Goal: Browse casually

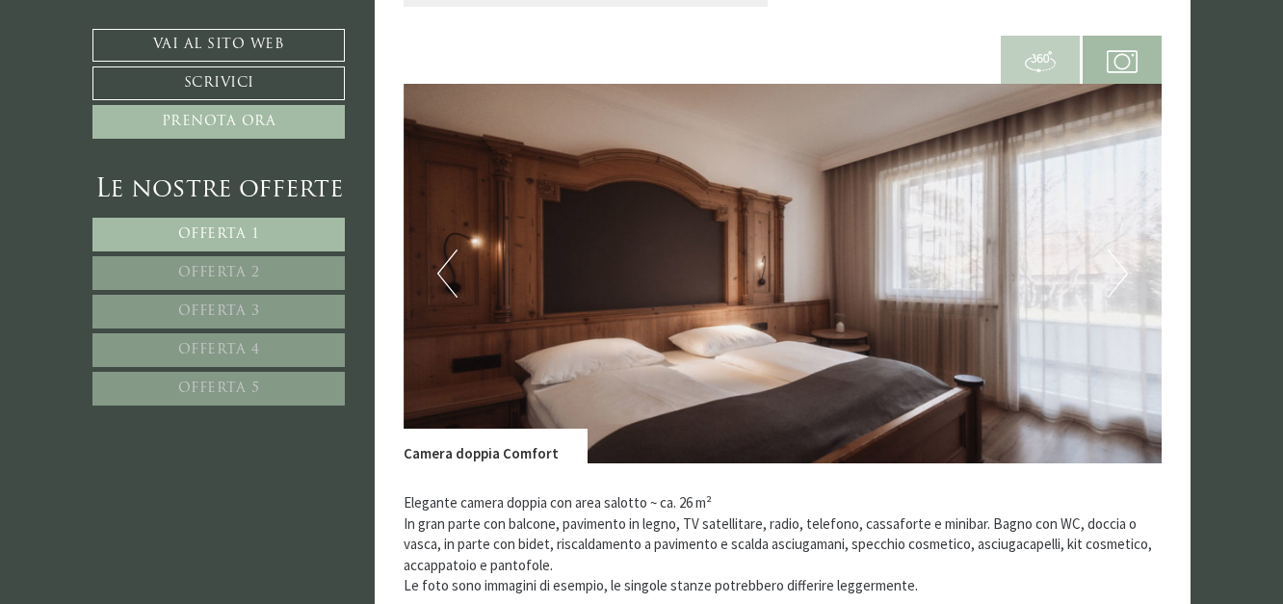
scroll to position [2600, 0]
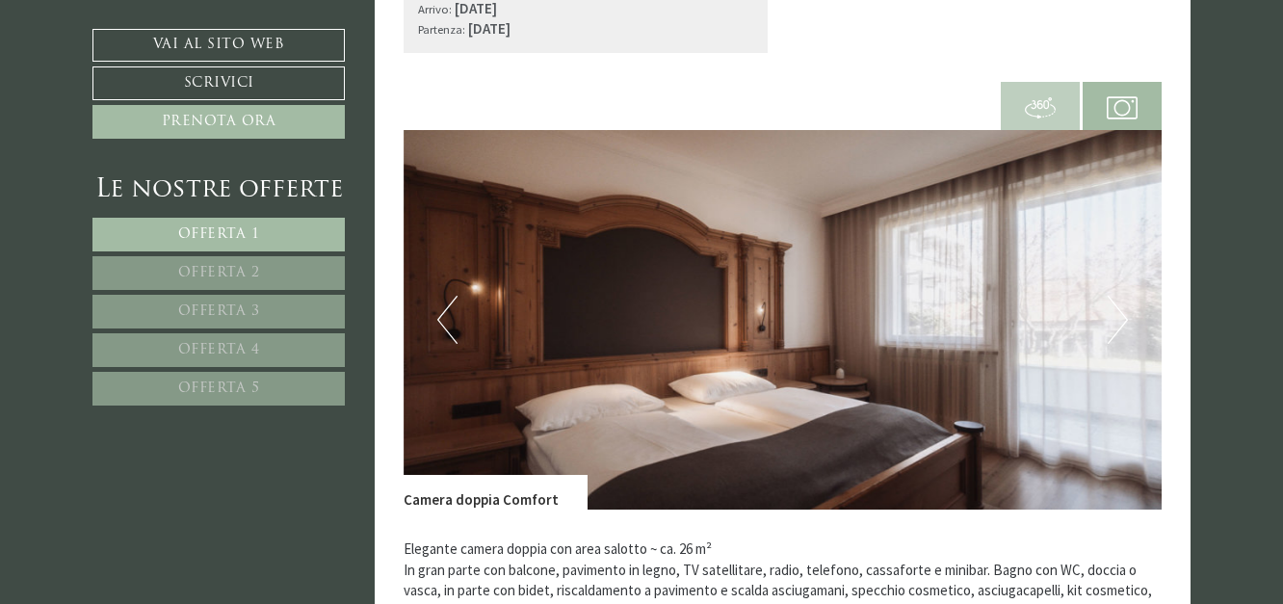
click at [449, 321] on button "Previous" at bounding box center [447, 320] width 20 height 48
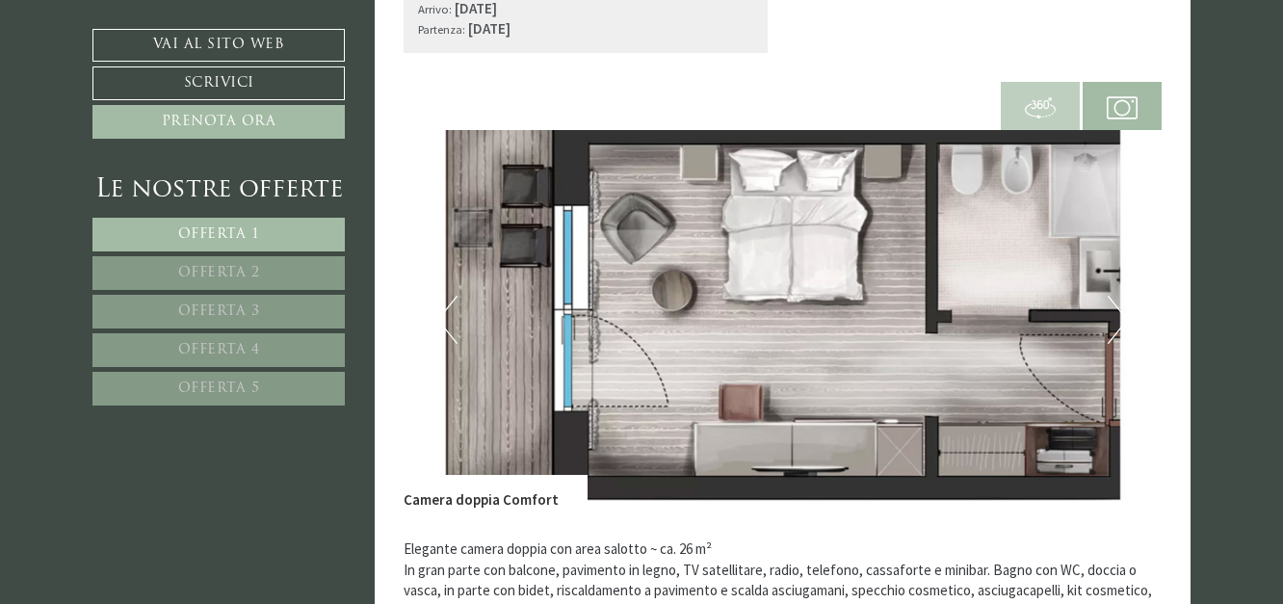
click at [449, 321] on button "Previous" at bounding box center [447, 320] width 20 height 48
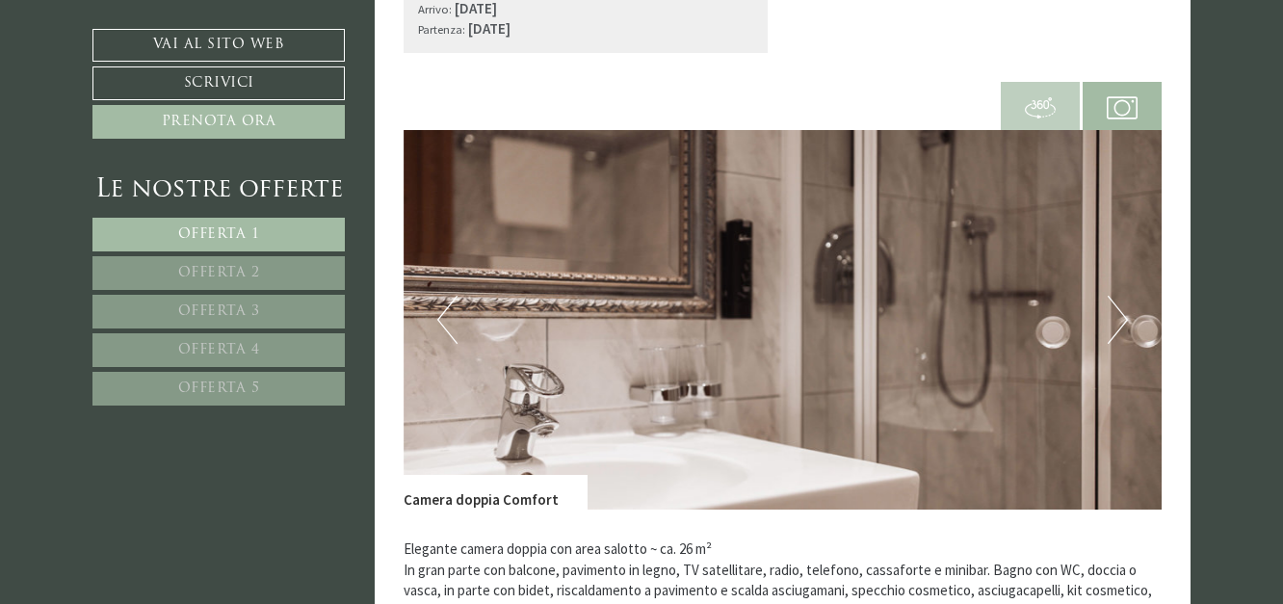
click at [449, 321] on button "Previous" at bounding box center [447, 320] width 20 height 48
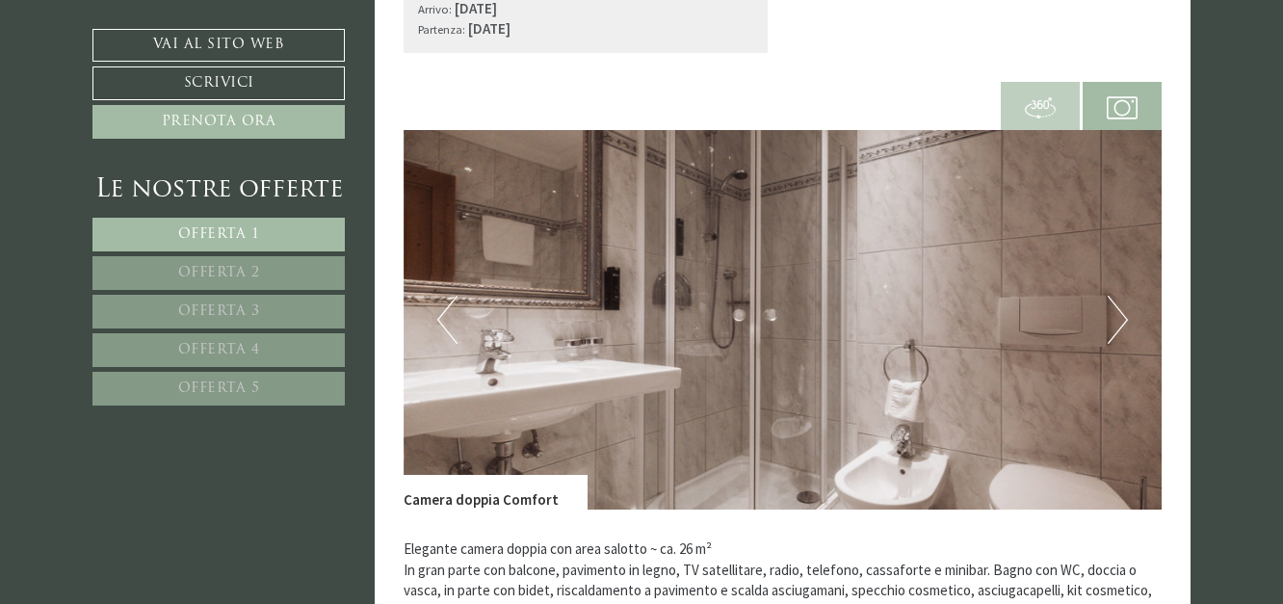
click at [449, 321] on button "Previous" at bounding box center [447, 320] width 20 height 48
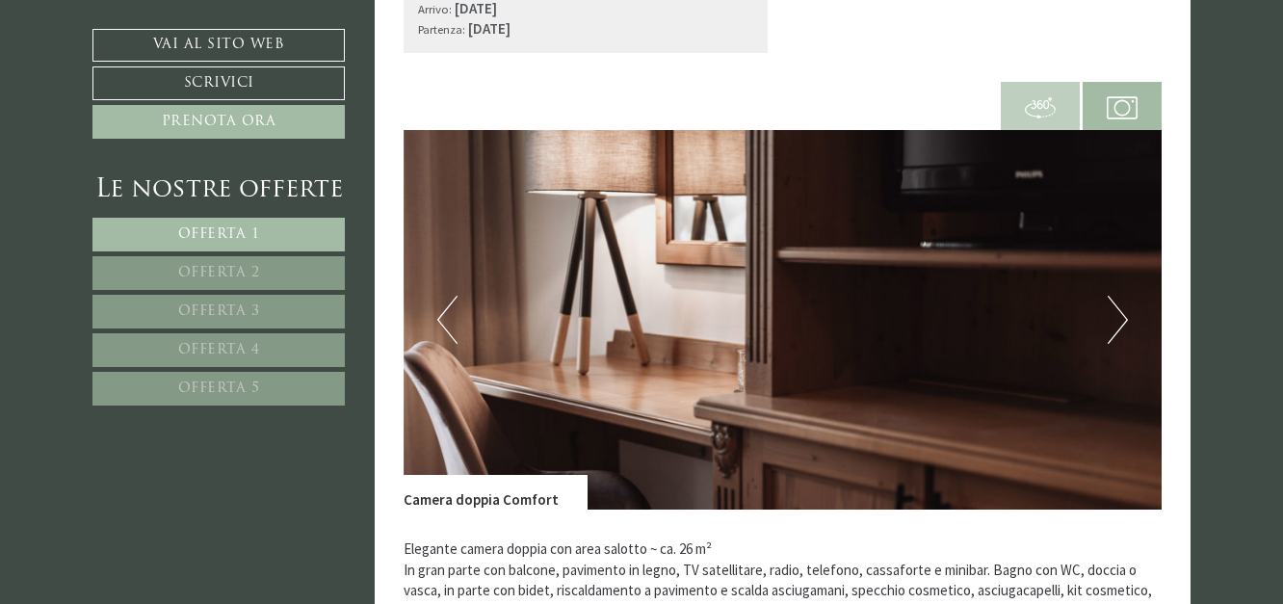
click at [449, 321] on button "Previous" at bounding box center [447, 320] width 20 height 48
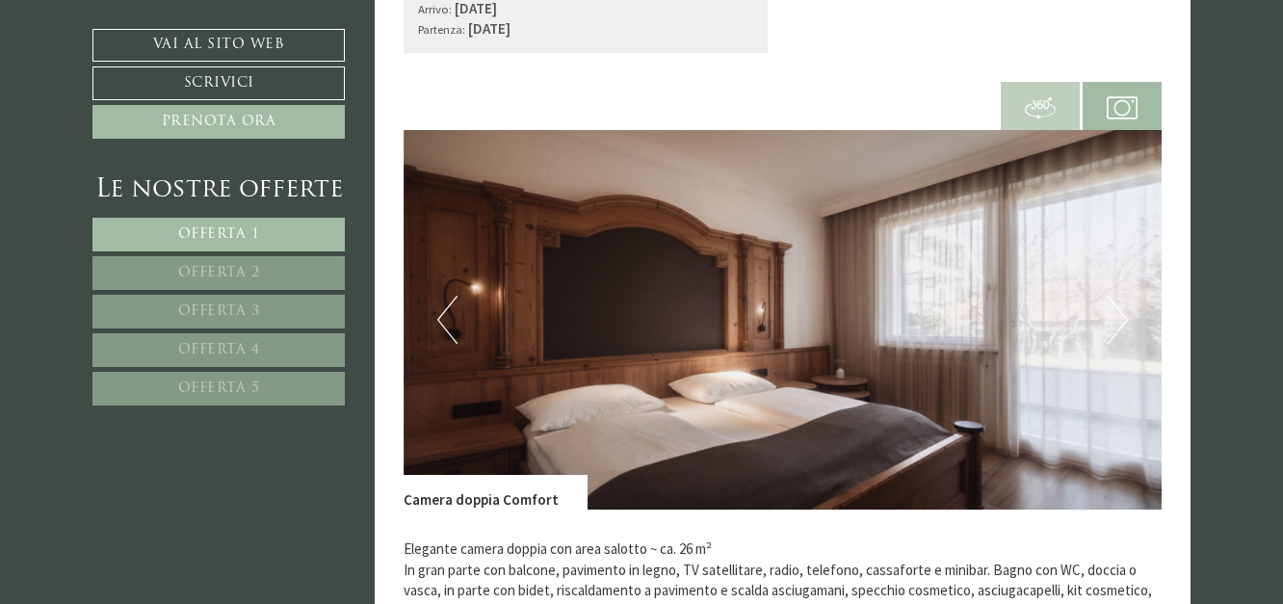
click at [449, 321] on button "Previous" at bounding box center [447, 320] width 20 height 48
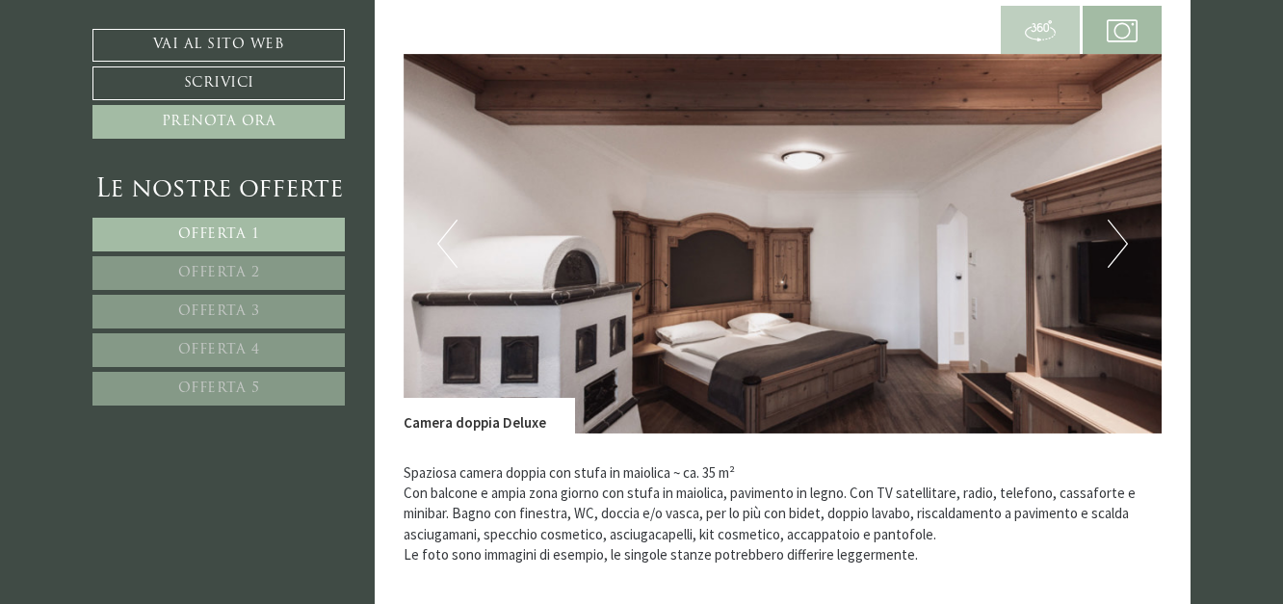
scroll to position [4045, 0]
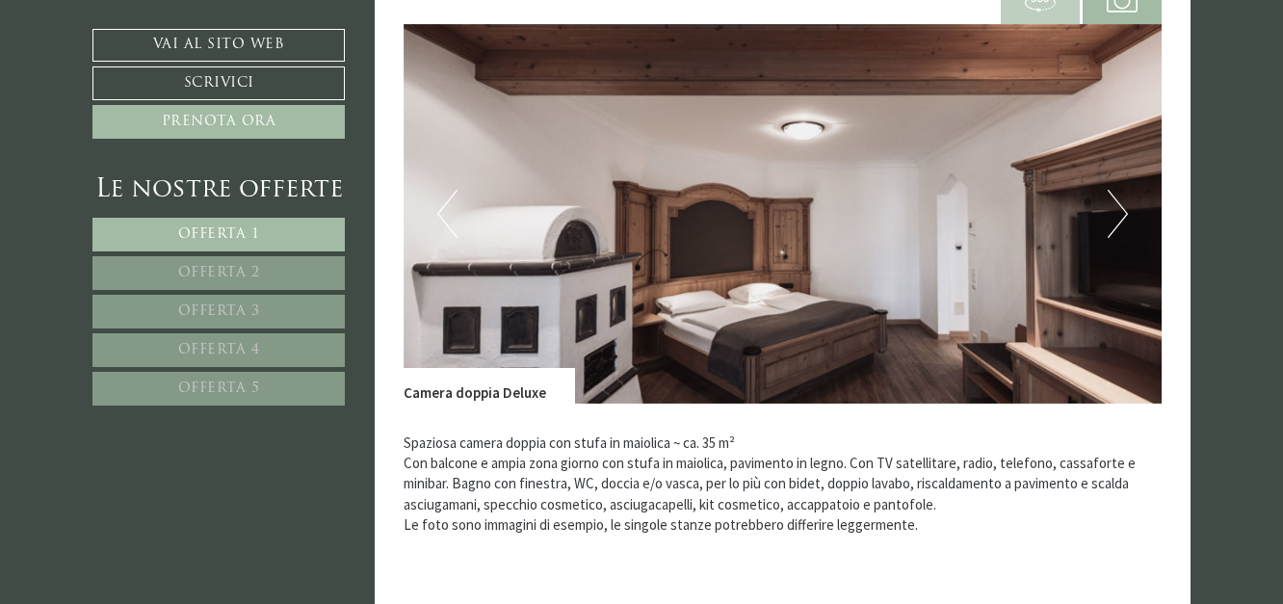
click at [1123, 197] on button "Next" at bounding box center [1118, 214] width 20 height 48
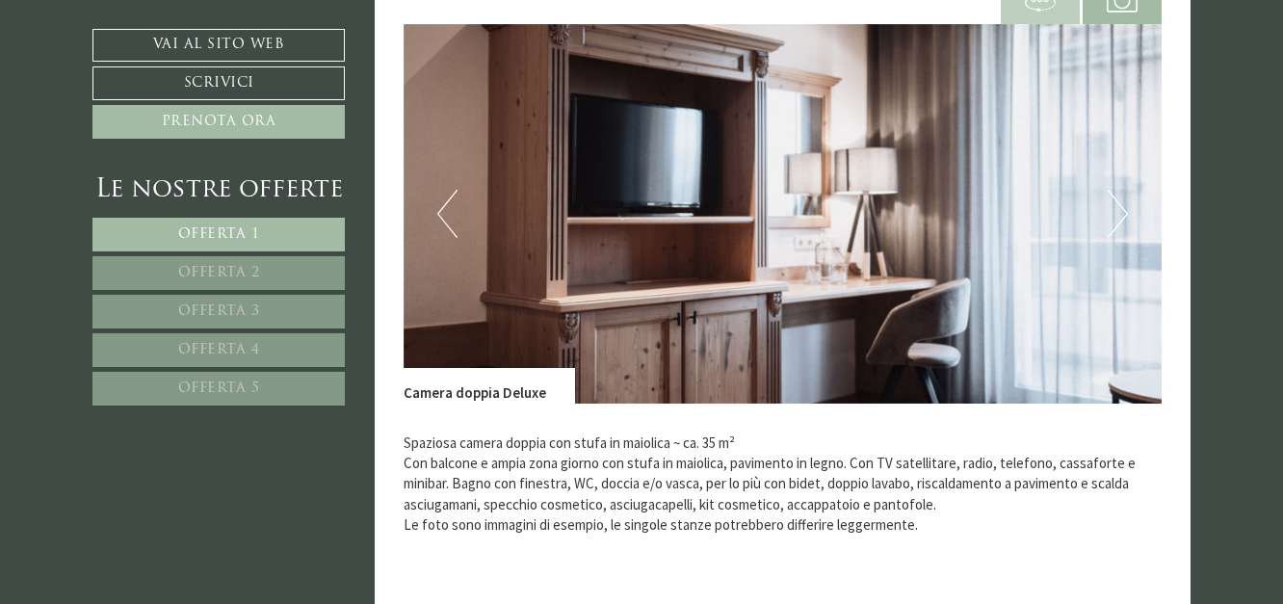
click at [1123, 197] on button "Next" at bounding box center [1118, 214] width 20 height 48
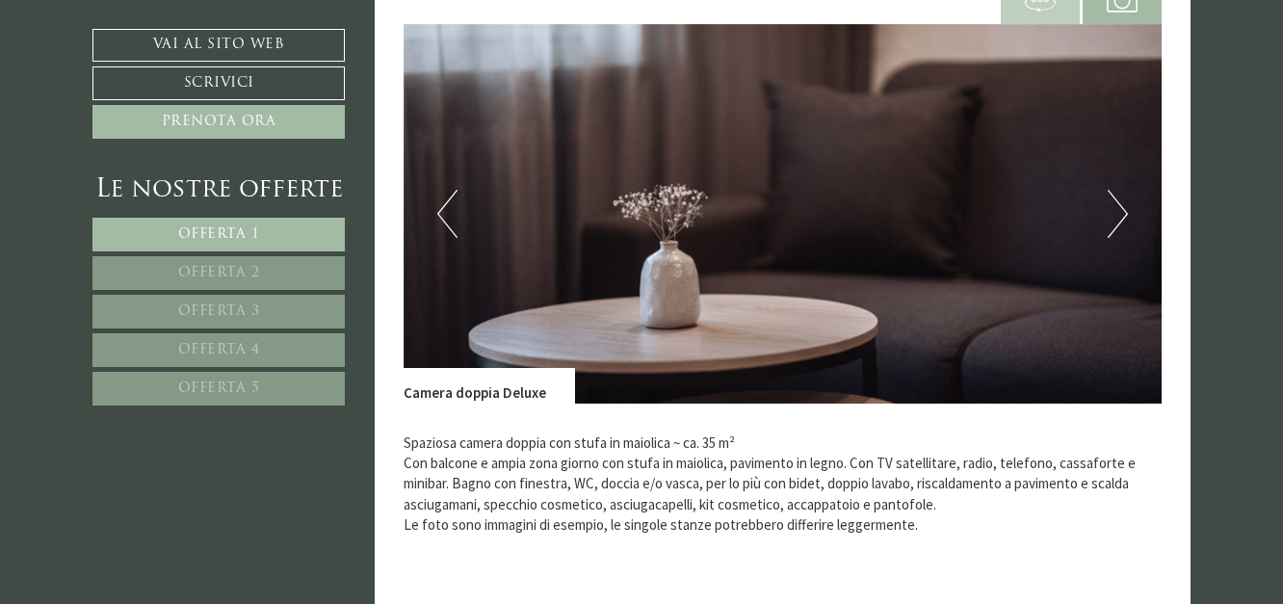
click at [1123, 197] on button "Next" at bounding box center [1118, 214] width 20 height 48
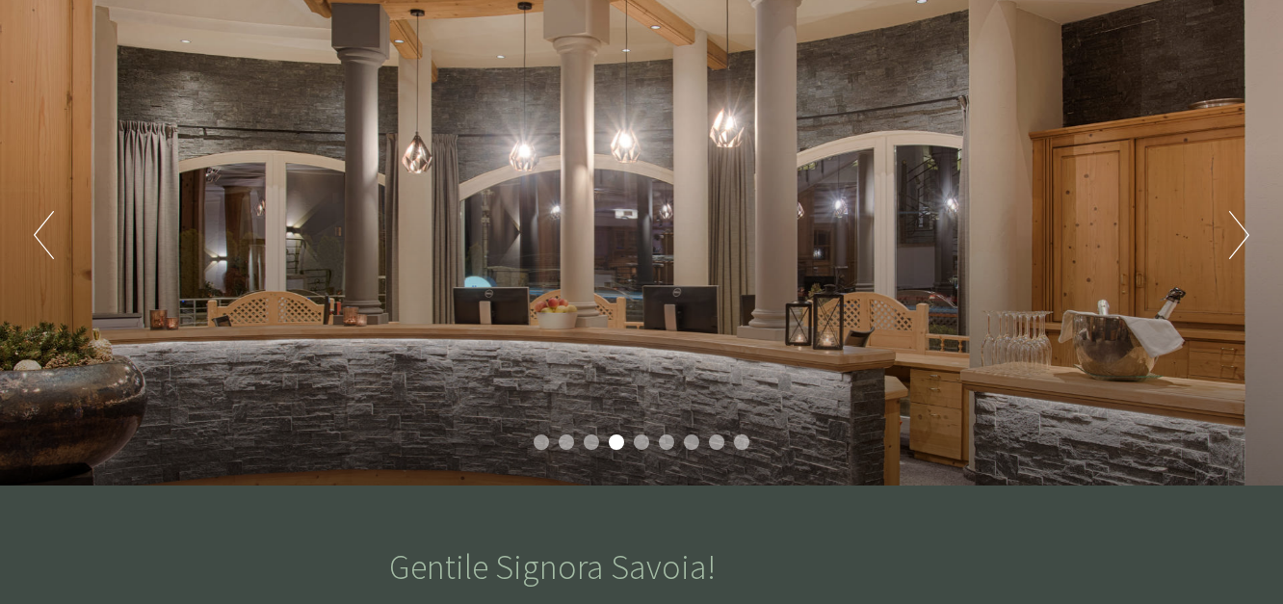
scroll to position [193, 0]
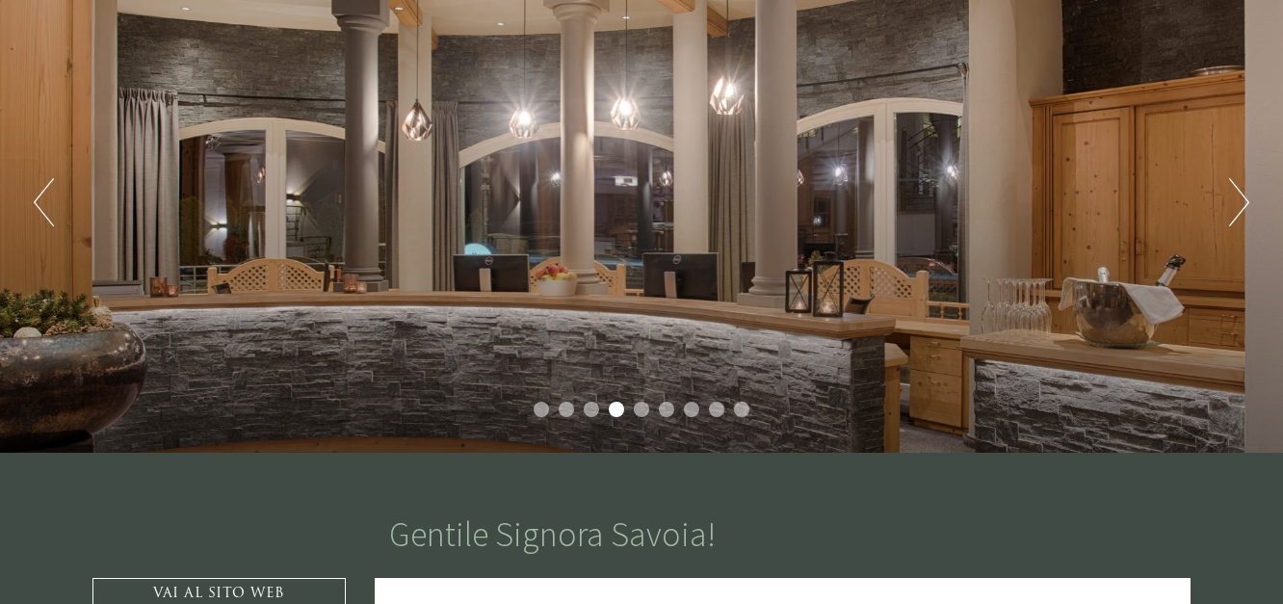
click at [1241, 201] on button "Next" at bounding box center [1239, 202] width 20 height 48
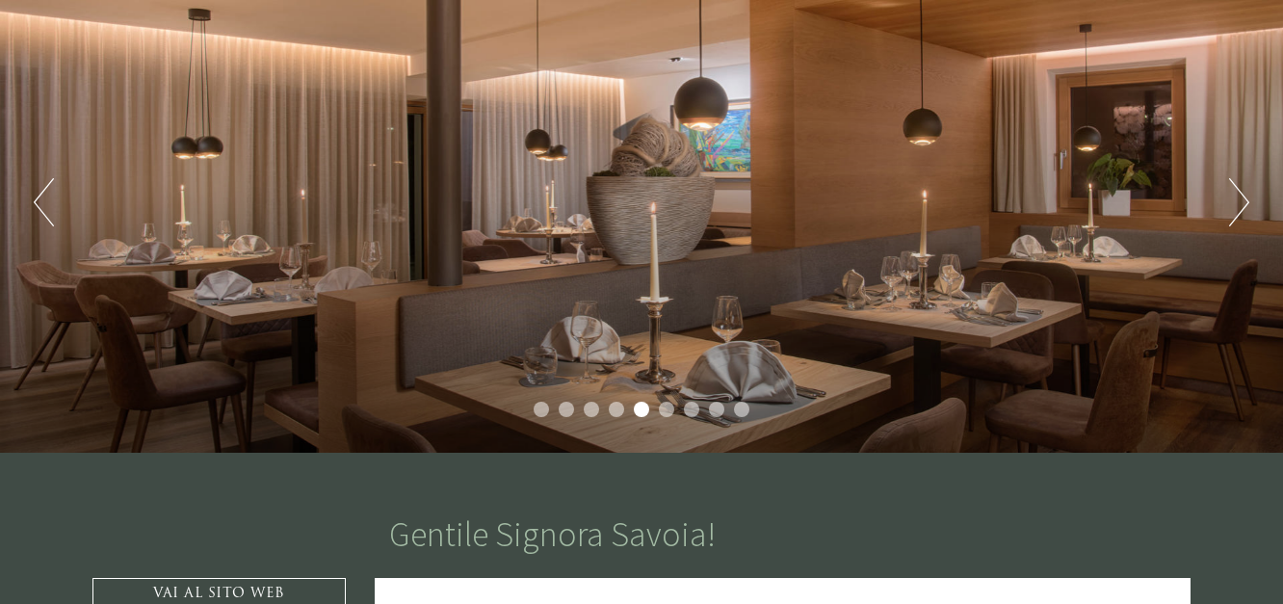
click at [1241, 201] on button "Next" at bounding box center [1239, 202] width 20 height 48
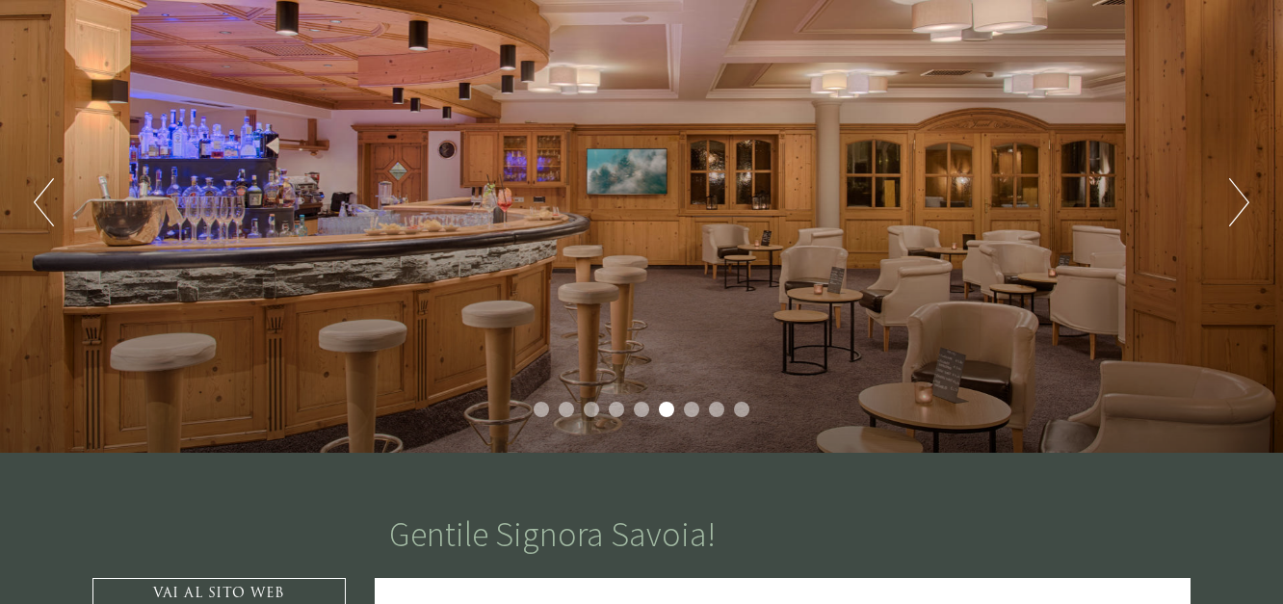
click at [1241, 201] on button "Next" at bounding box center [1239, 202] width 20 height 48
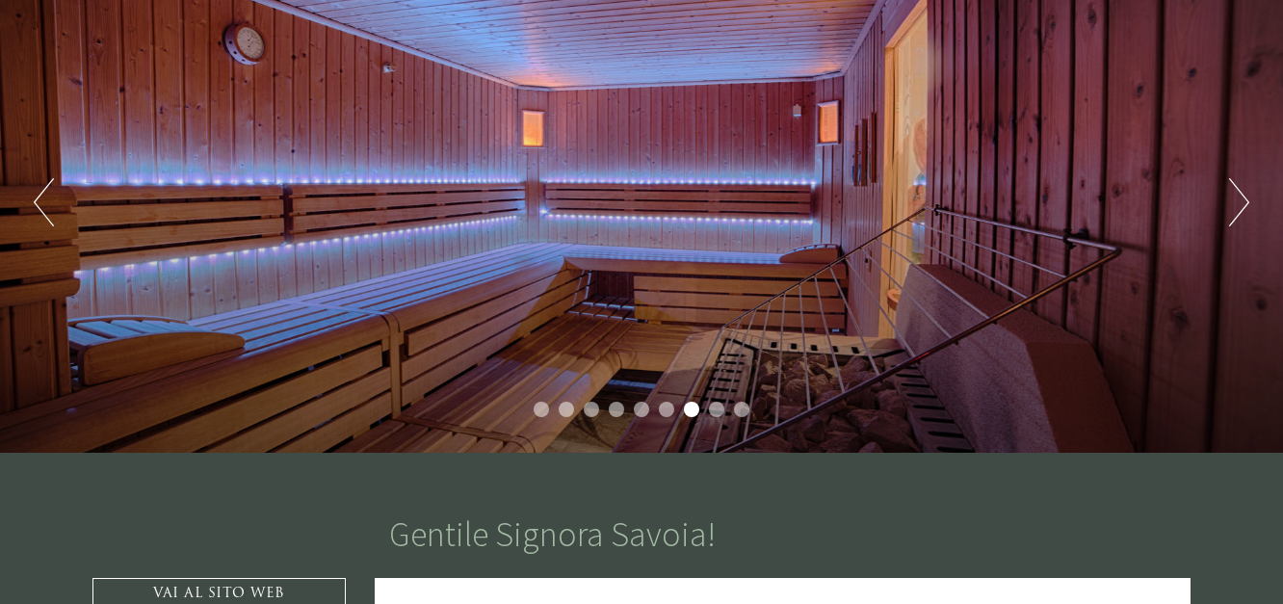
click at [1241, 201] on button "Next" at bounding box center [1239, 202] width 20 height 48
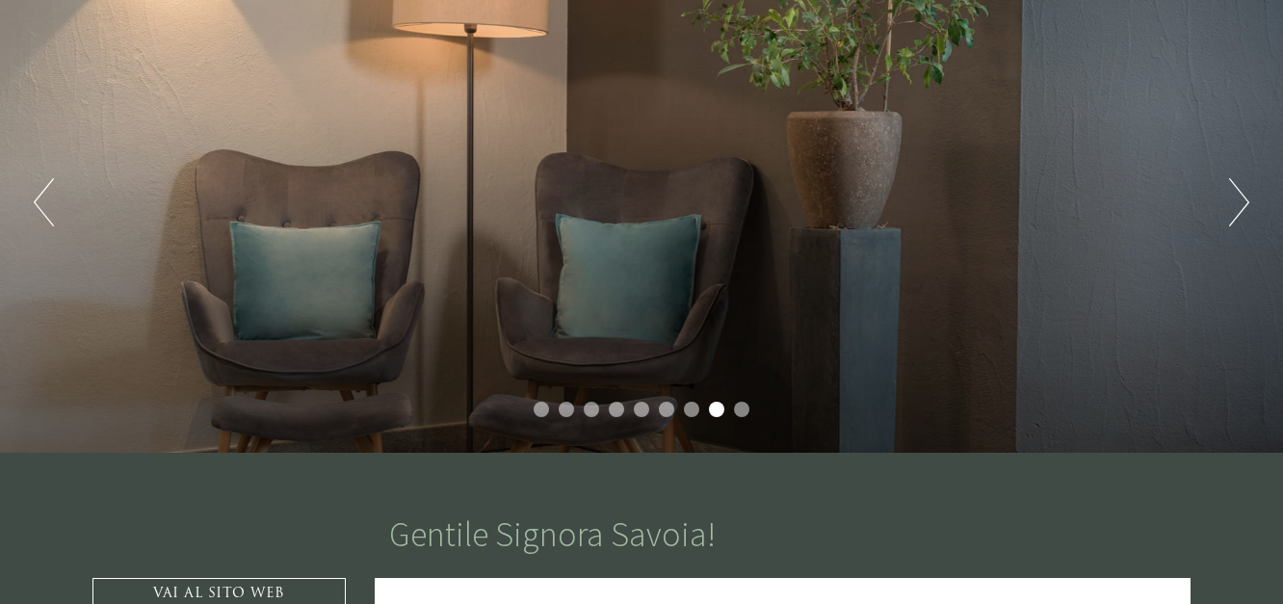
click at [1241, 201] on button "Next" at bounding box center [1239, 202] width 20 height 48
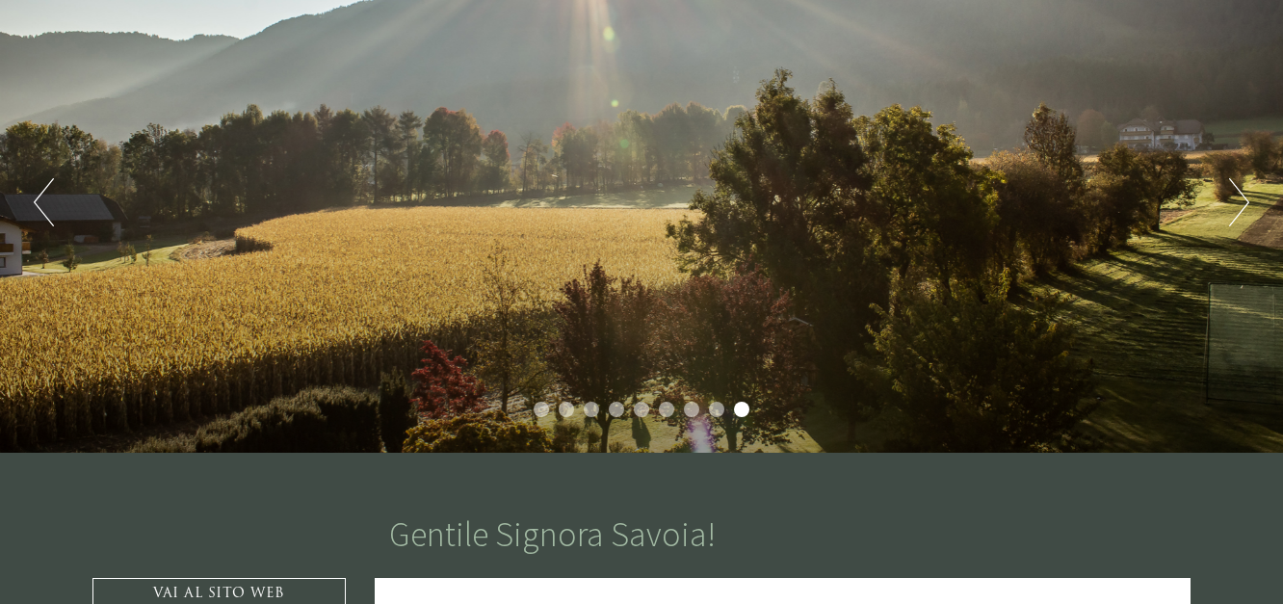
click at [1241, 201] on button "Next" at bounding box center [1239, 202] width 20 height 48
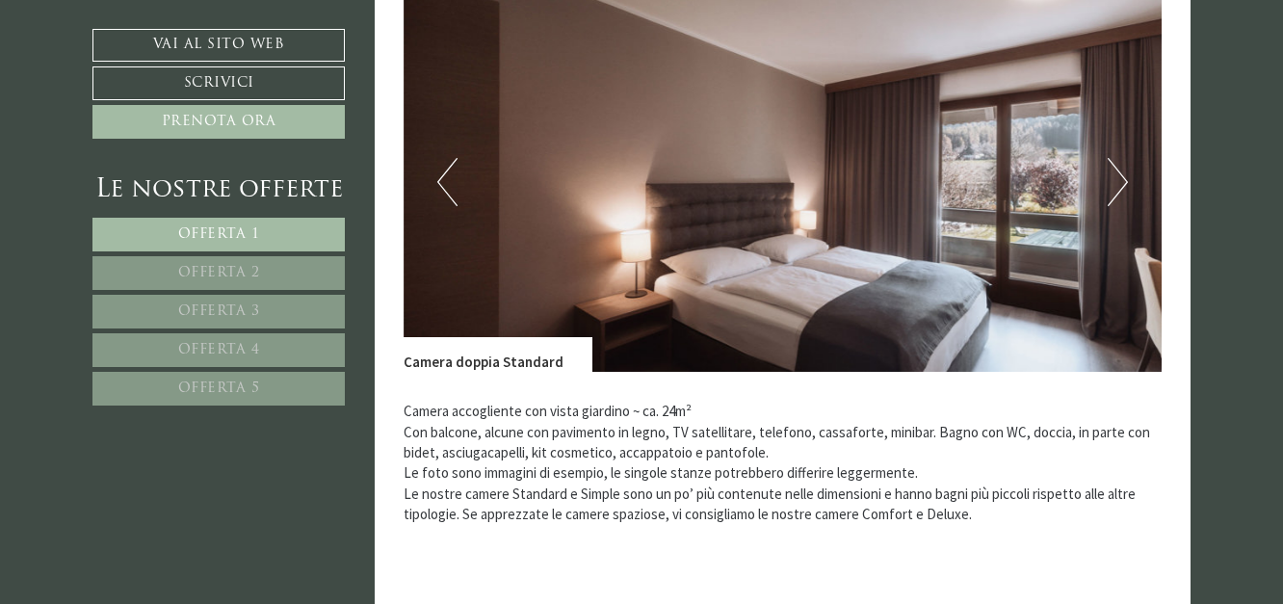
scroll to position [1445, 0]
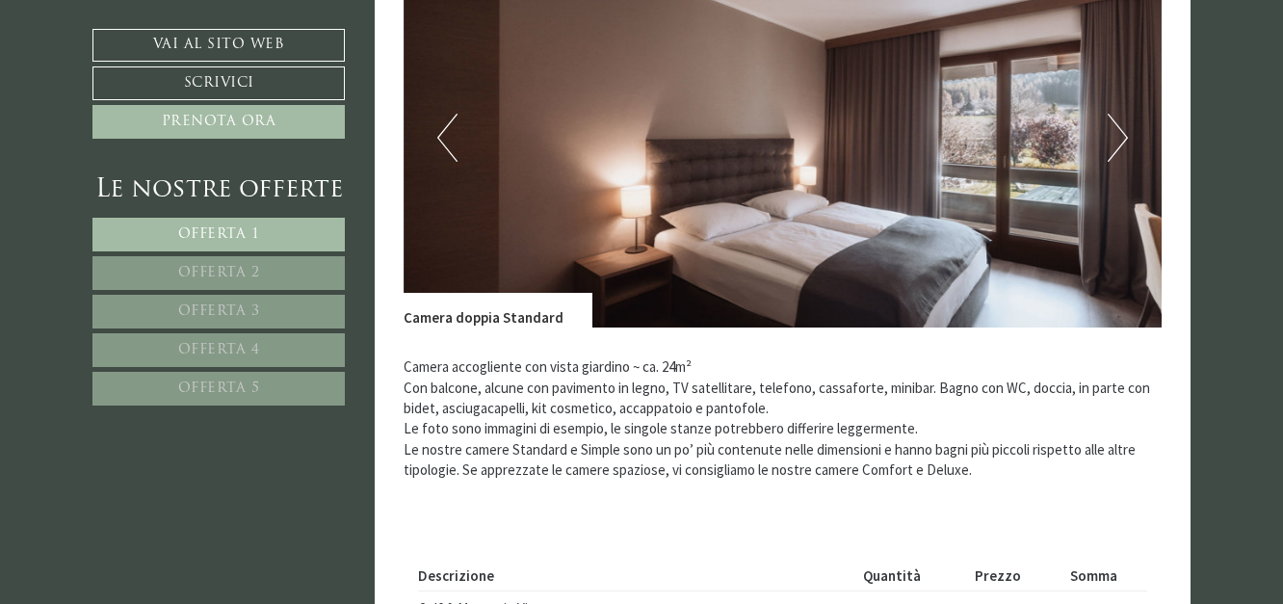
click at [1118, 130] on button "Next" at bounding box center [1118, 138] width 20 height 48
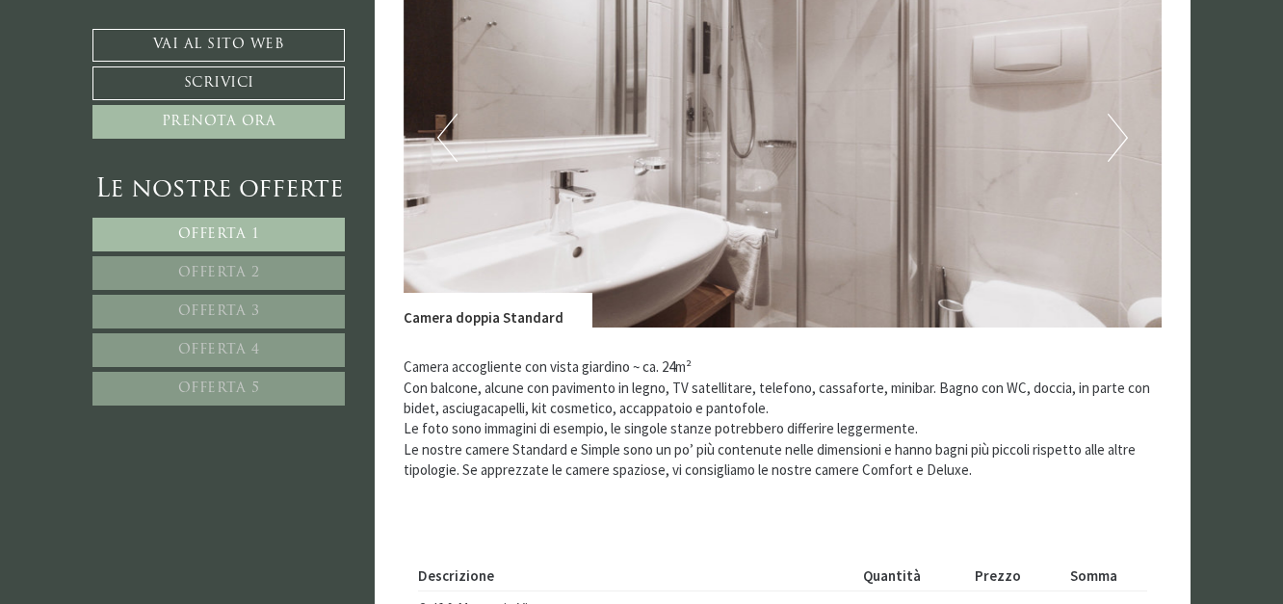
click at [1118, 130] on button "Next" at bounding box center [1118, 138] width 20 height 48
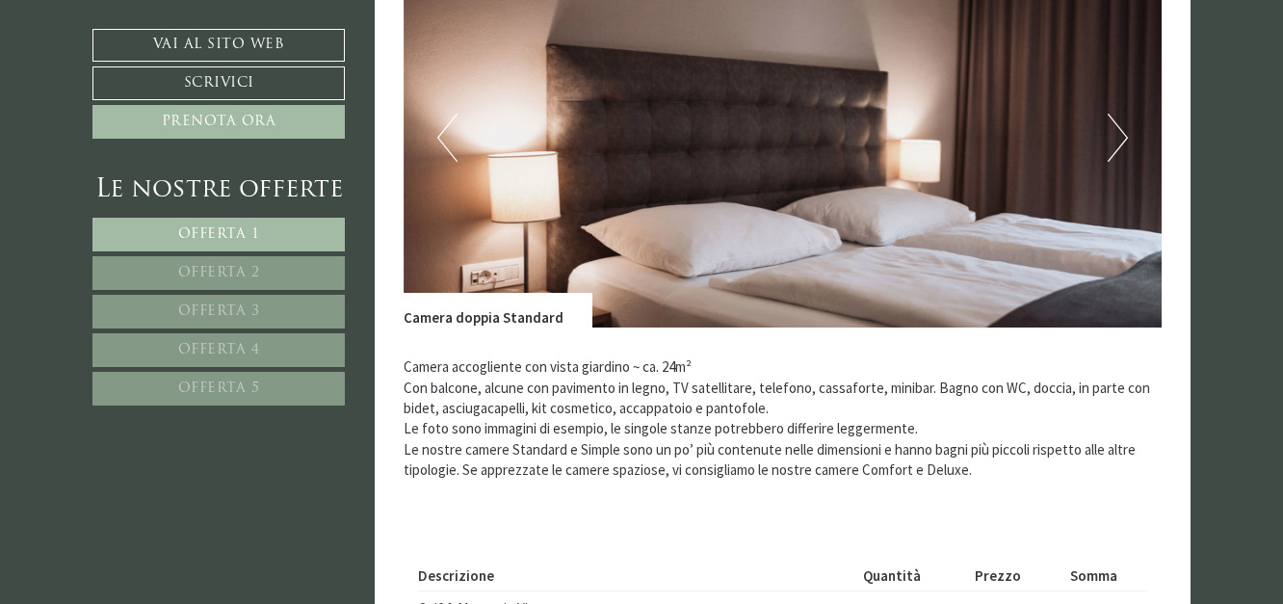
click at [1118, 130] on button "Next" at bounding box center [1118, 138] width 20 height 48
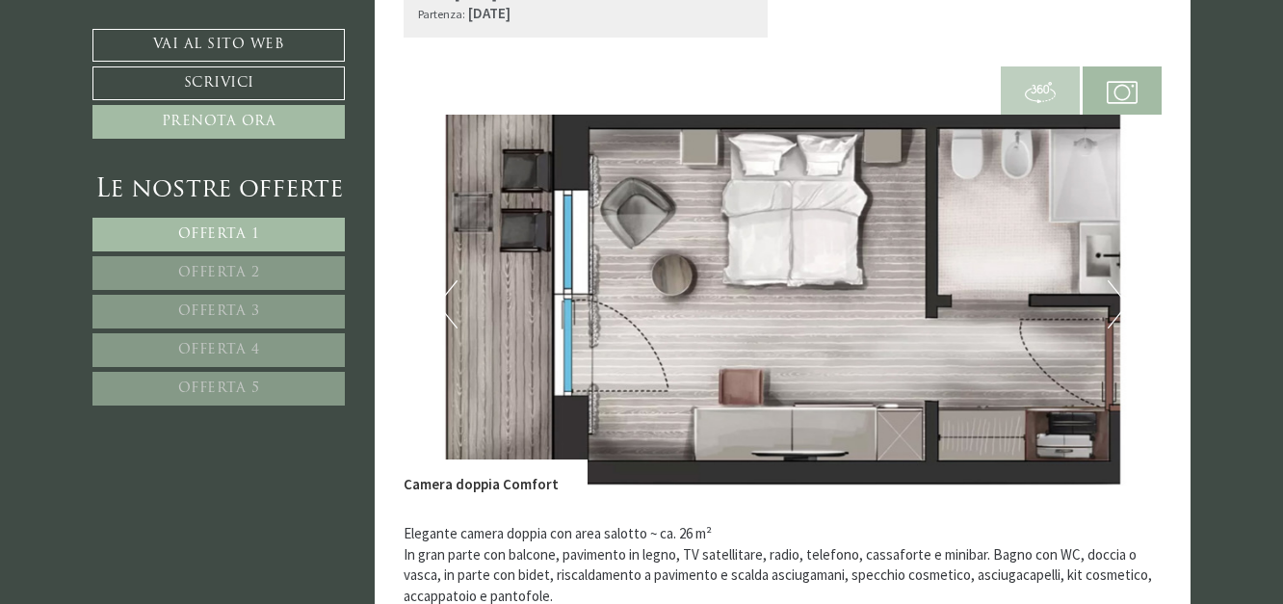
scroll to position [2311, 0]
